Goal: Register for event/course

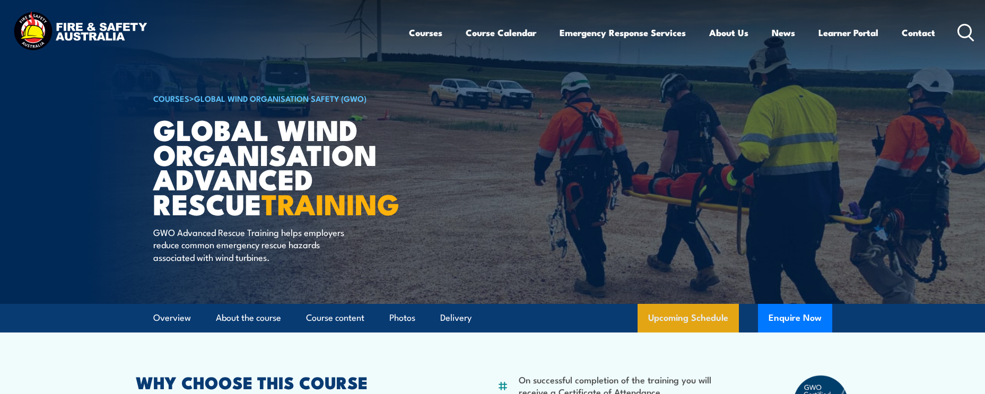
click at [694, 315] on link "Upcoming Schedule" at bounding box center [688, 318] width 101 height 29
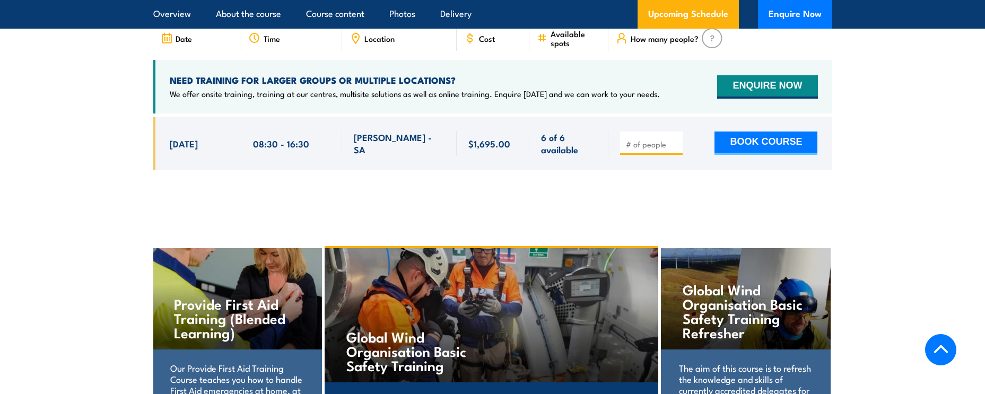
scroll to position [1985, 0]
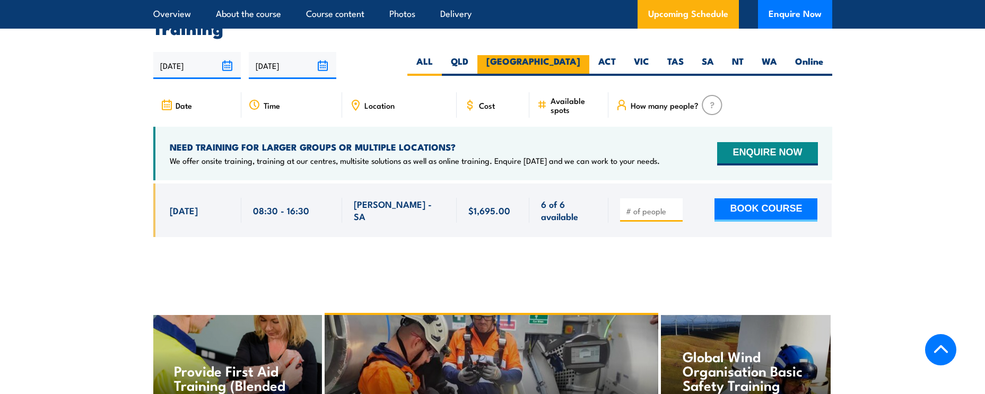
click at [574, 57] on label "[GEOGRAPHIC_DATA]" at bounding box center [534, 65] width 112 height 21
click at [580, 57] on input "[GEOGRAPHIC_DATA]" at bounding box center [583, 58] width 7 height 7
radio input "true"
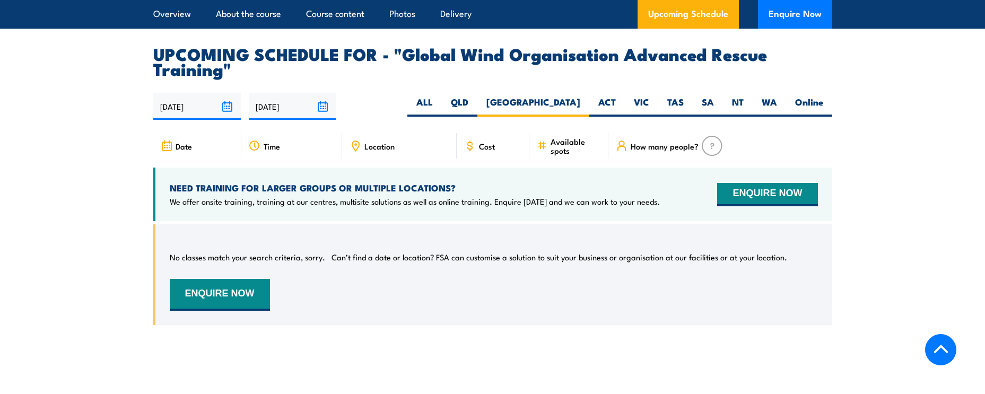
scroll to position [1932, 0]
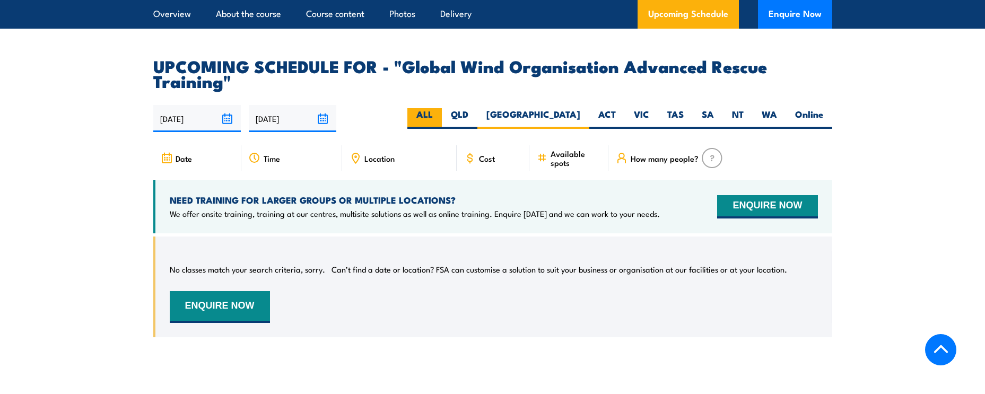
click at [442, 109] on label "ALL" at bounding box center [425, 118] width 34 height 21
click at [440, 109] on input "ALL" at bounding box center [436, 111] width 7 height 7
radio input "true"
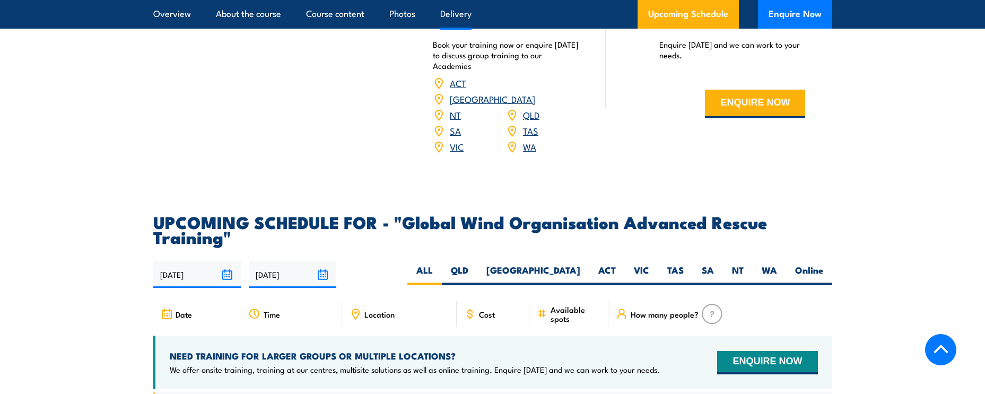
scroll to position [1773, 0]
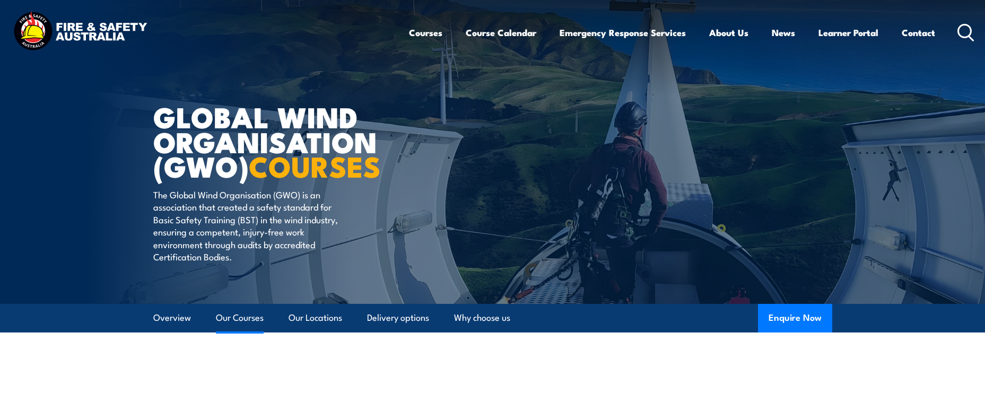
click at [242, 316] on link "Our Courses" at bounding box center [240, 318] width 48 height 28
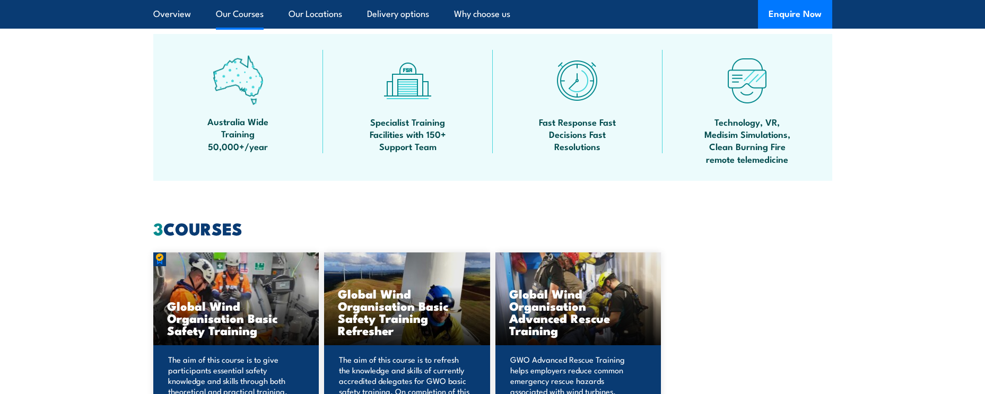
scroll to position [944, 0]
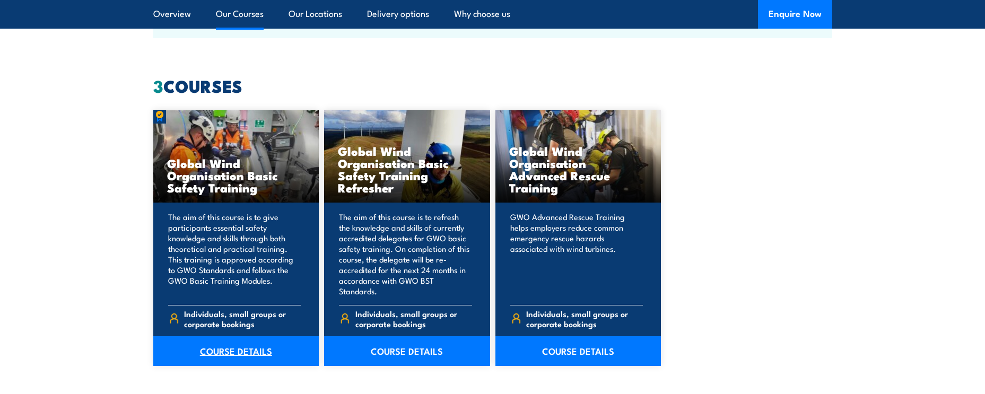
click at [221, 337] on link "COURSE DETAILS" at bounding box center [236, 351] width 166 height 30
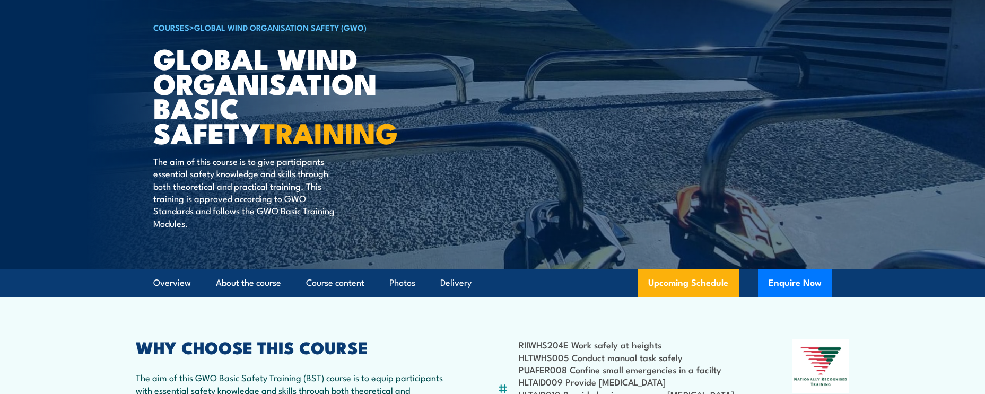
scroll to position [106, 0]
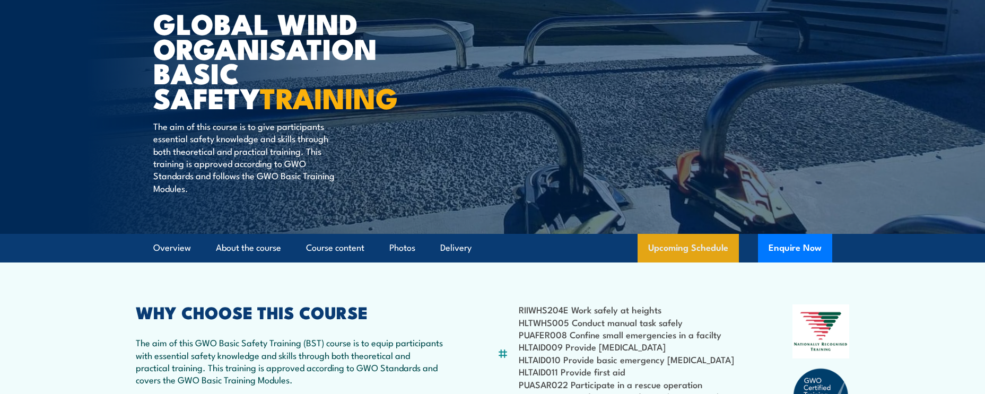
click at [689, 246] on link "Upcoming Schedule" at bounding box center [688, 248] width 101 height 29
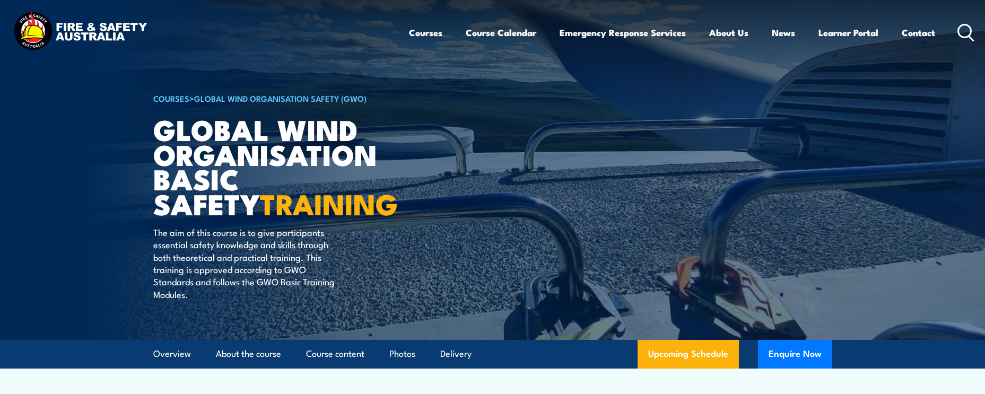
scroll to position [106, 0]
